Goal: Entertainment & Leisure: Consume media (video, audio)

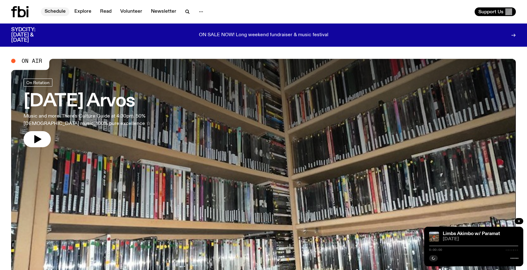
click at [60, 12] on link "Schedule" at bounding box center [55, 11] width 28 height 9
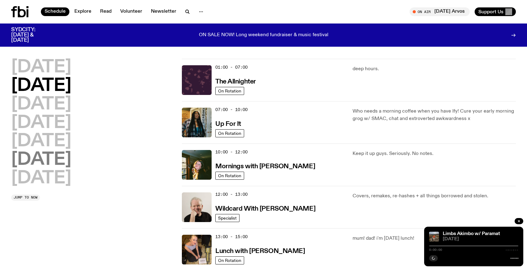
click at [71, 163] on h2 "[DATE]" at bounding box center [41, 159] width 60 height 17
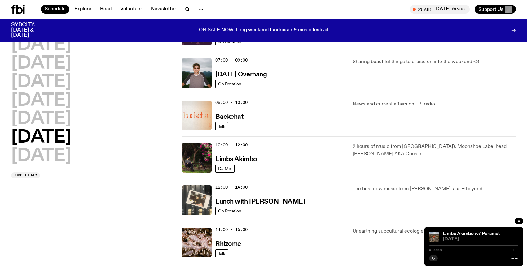
scroll to position [137, 0]
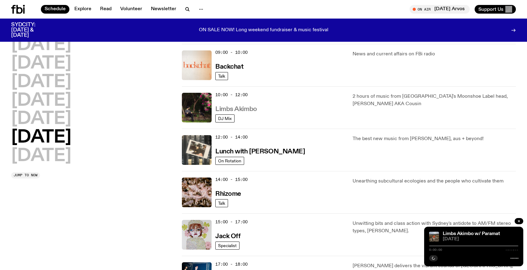
click at [247, 109] on h3 "Limbs Akimbo" at bounding box center [236, 109] width 42 height 7
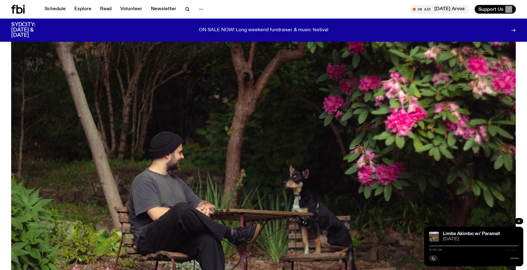
scroll to position [347, 0]
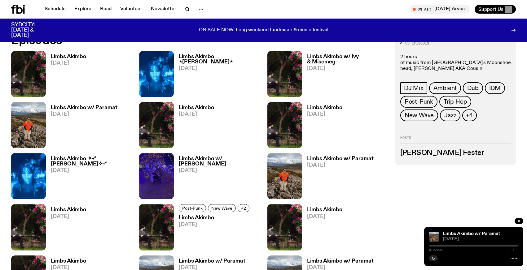
click at [210, 159] on h3 "Limbs Akimbo w/ [PERSON_NAME]" at bounding box center [219, 161] width 81 height 11
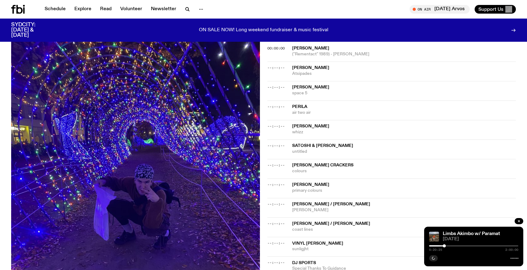
scroll to position [57, 0]
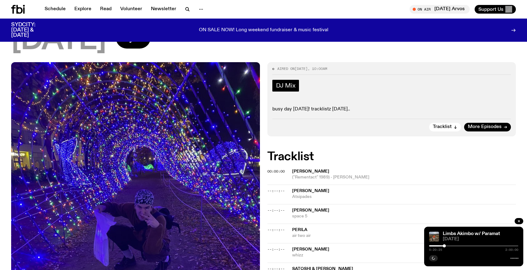
click at [288, 90] on link "DJ Mix" at bounding box center [285, 86] width 27 height 12
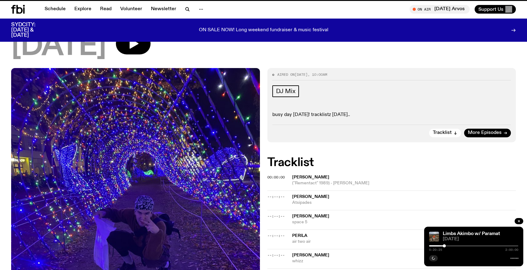
scroll to position [52, 0]
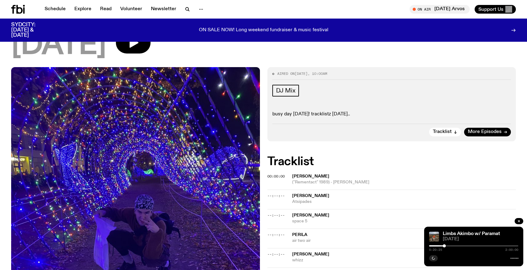
click at [305, 165] on h2 "Tracklist" at bounding box center [391, 161] width 249 height 11
click at [139, 43] on icon "button" at bounding box center [133, 43] width 12 height 12
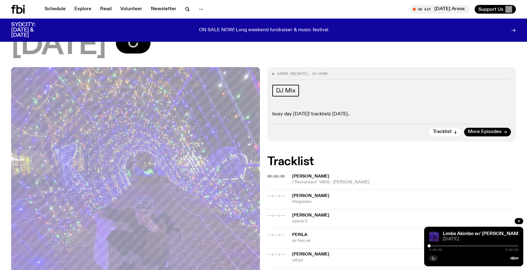
click at [435, 247] on div "0:00:02 2:00:00" at bounding box center [473, 247] width 89 height 7
click at [434, 246] on div at bounding box center [473, 246] width 89 height 1
click at [456, 246] on div at bounding box center [473, 246] width 89 height 1
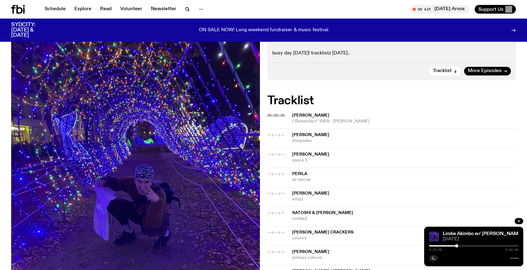
scroll to position [146, 0]
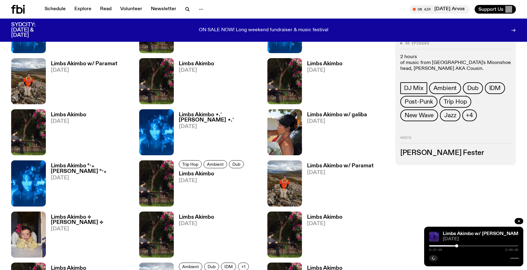
scroll to position [701, 0]
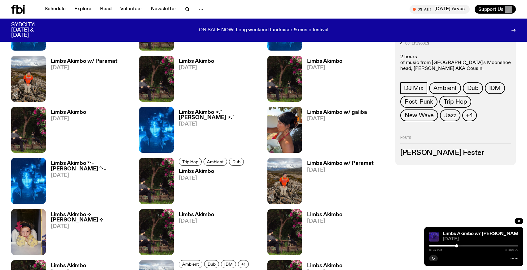
click at [201, 213] on h3 "Limbs Akimbo" at bounding box center [196, 214] width 35 height 5
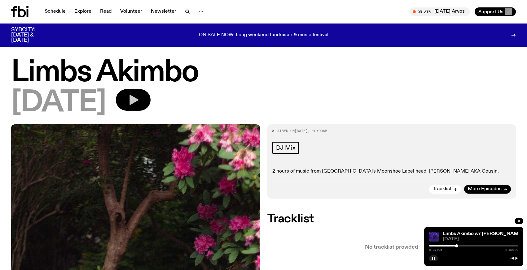
click at [151, 101] on button "button" at bounding box center [133, 100] width 35 height 22
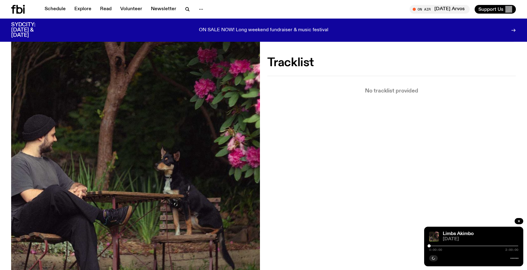
scroll to position [83, 0]
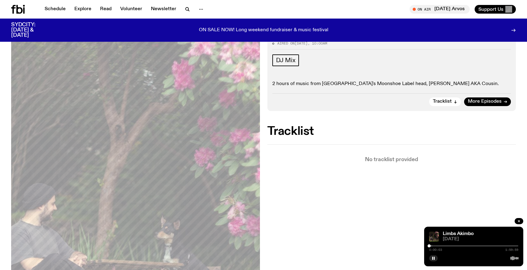
click at [433, 246] on div at bounding box center [473, 246] width 89 height 1
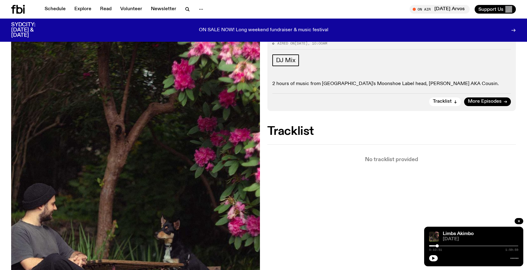
scroll to position [83, 0]
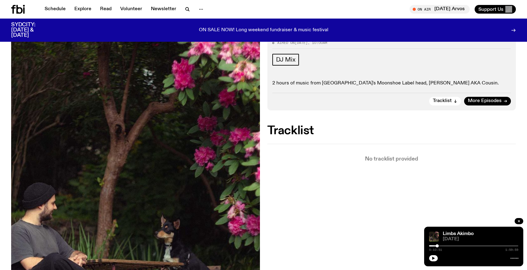
click at [436, 262] on div "Limbs Akimbo [DATE] 0:10:51 1:59:59" at bounding box center [473, 247] width 99 height 40
click at [435, 260] on button "button" at bounding box center [433, 258] width 9 height 6
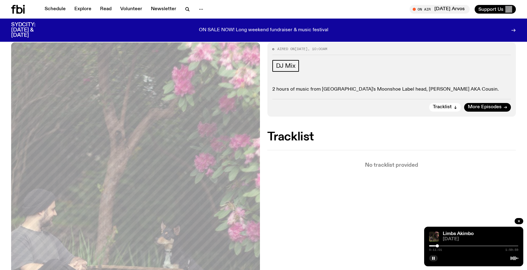
click at [496, 246] on div at bounding box center [473, 246] width 89 height 1
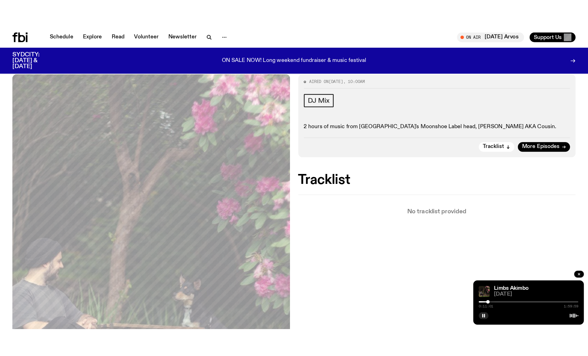
scroll to position [79, 0]
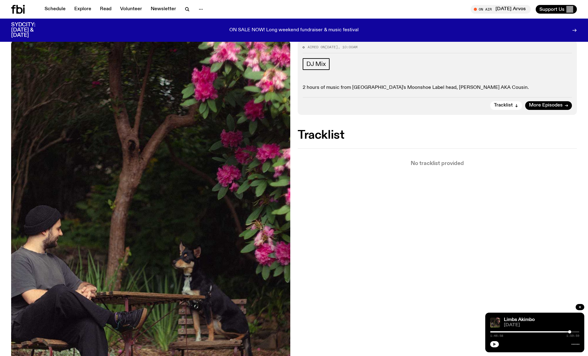
click at [495, 270] on icon "button" at bounding box center [495, 345] width 4 height 4
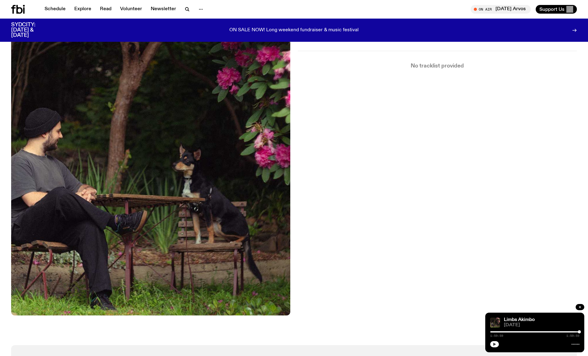
scroll to position [0, 0]
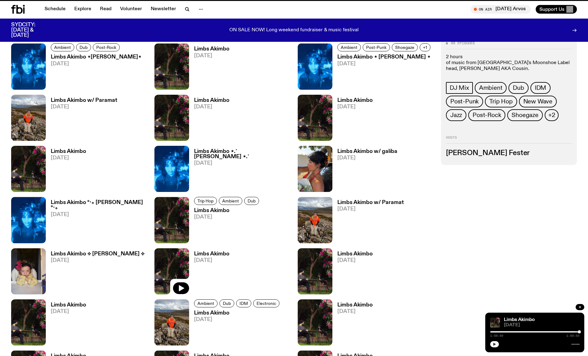
scroll to position [696, 0]
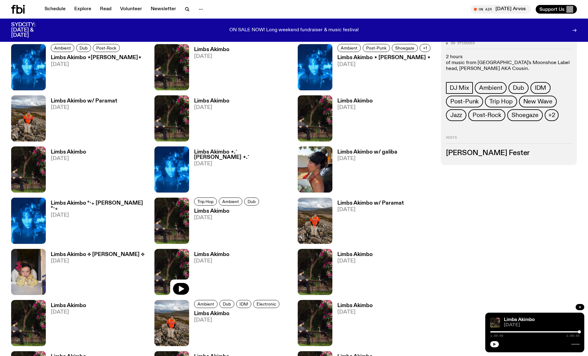
click at [202, 100] on h3 "Limbs Akimbo" at bounding box center [211, 100] width 35 height 5
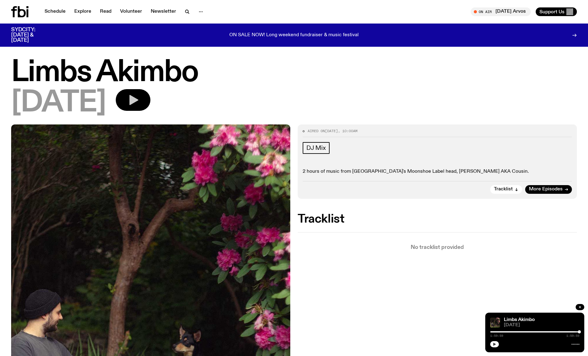
click at [151, 106] on button "button" at bounding box center [133, 100] width 35 height 22
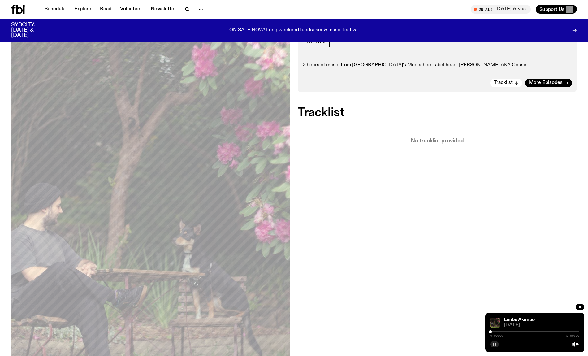
scroll to position [101, 0]
click at [526, 270] on div "0:00:09 2:00:00" at bounding box center [535, 333] width 89 height 7
click at [526, 270] on div at bounding box center [535, 331] width 89 height 1
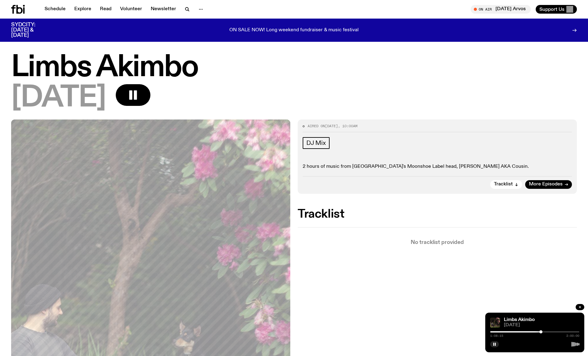
scroll to position [101, 0]
